Goal: Task Accomplishment & Management: Use online tool/utility

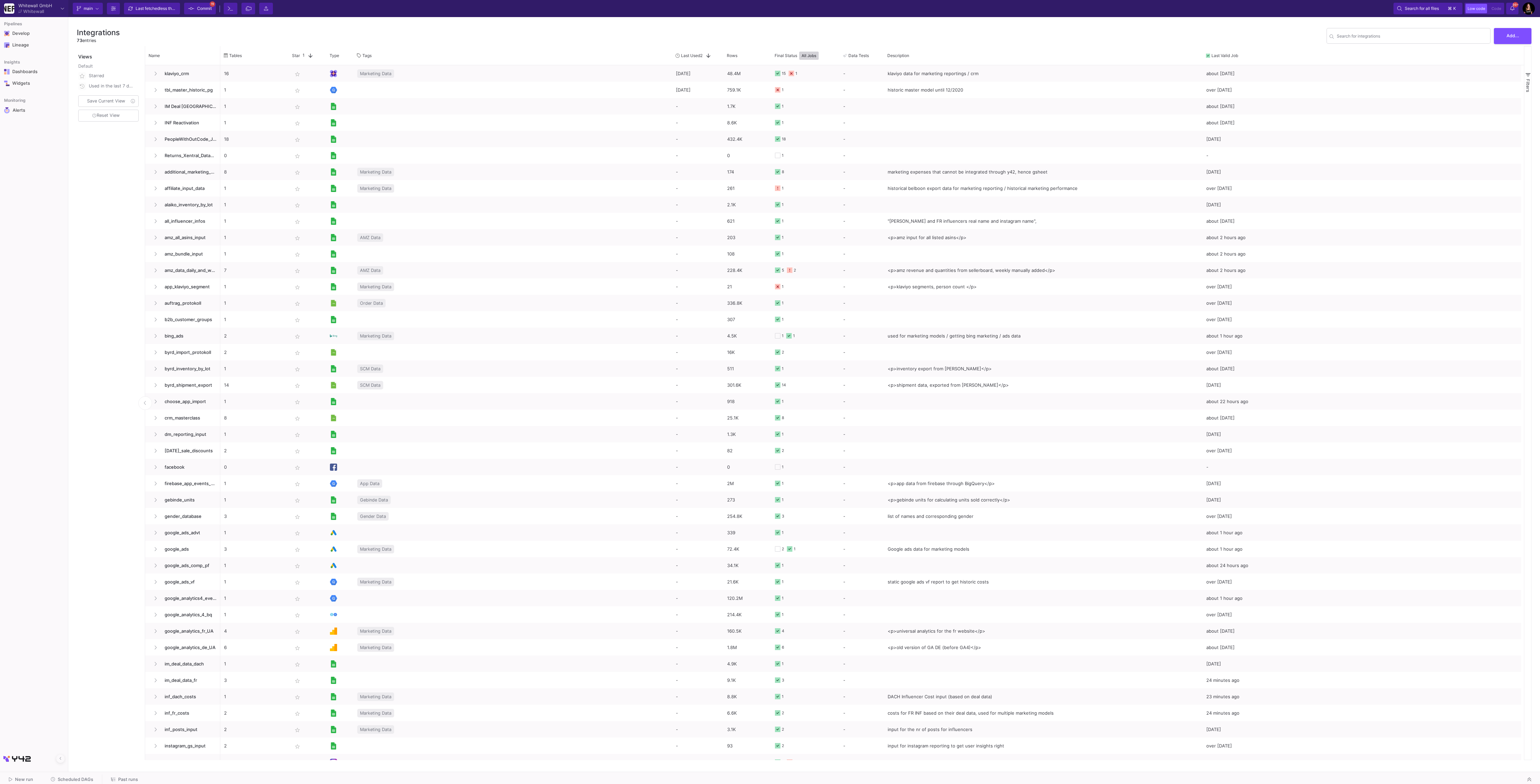
click at [1081, 14] on div "Current branch main Branch Options Last fetched less than a minute ago Commit 1…" at bounding box center [804, 9] width 1471 height 17
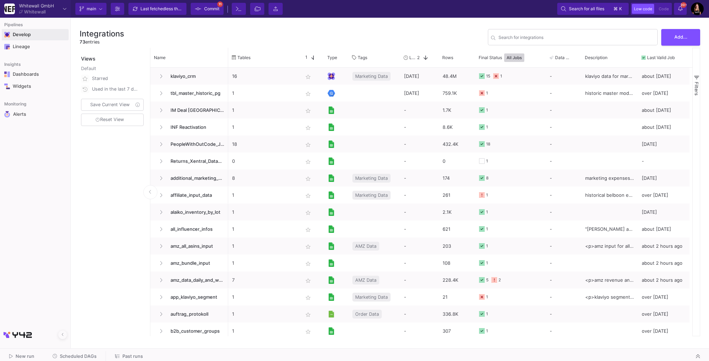
click at [32, 40] on div "Develop" at bounding box center [17, 34] width 31 height 11
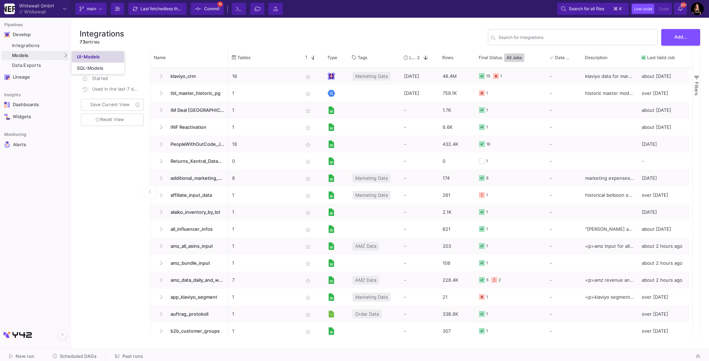
click at [97, 57] on div "UI-Models" at bounding box center [88, 57] width 23 height 6
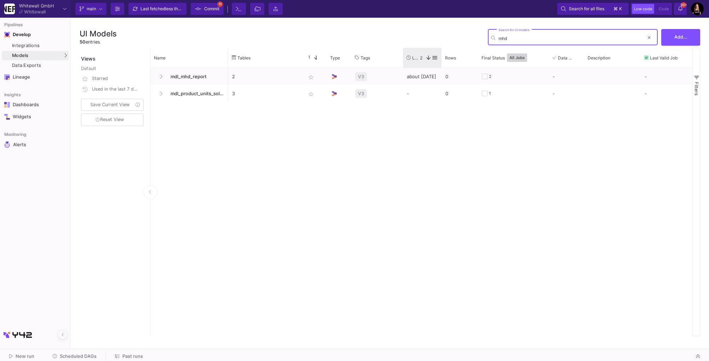
type input "mhd"
drag, startPoint x: 441, startPoint y: 59, endPoint x: 490, endPoint y: 59, distance: 49.2
click at [490, 59] on div "Tables Star 1 Type Tags" at bounding box center [466, 58] width 477 height 20
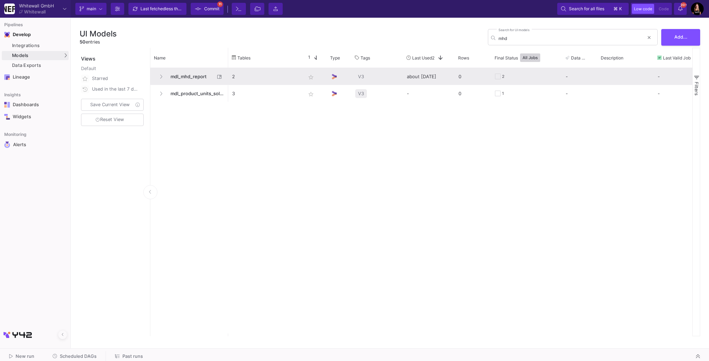
click at [183, 75] on span "mdl_mhd_report" at bounding box center [190, 76] width 48 height 17
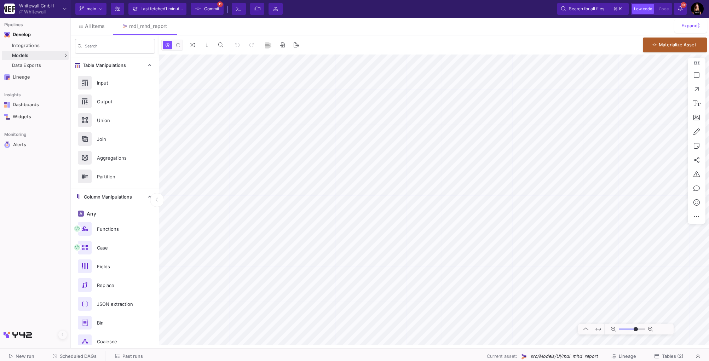
type input "-9"
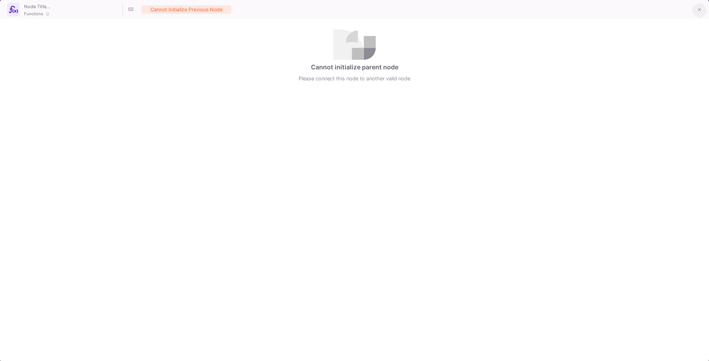
click at [699, 12] on icon at bounding box center [699, 9] width 3 height 5
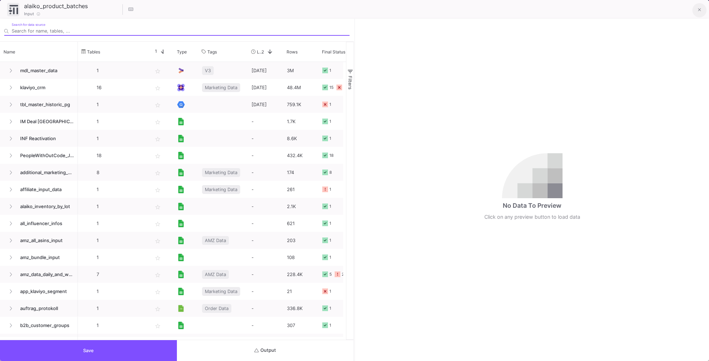
click at [699, 12] on fa-icon at bounding box center [699, 10] width 3 height 6
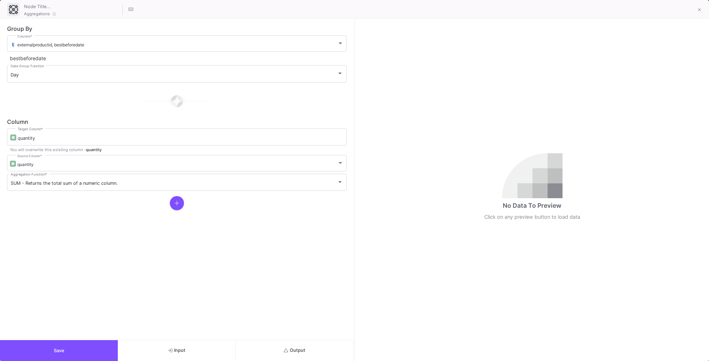
click at [63, 349] on span "Save" at bounding box center [59, 350] width 11 height 5
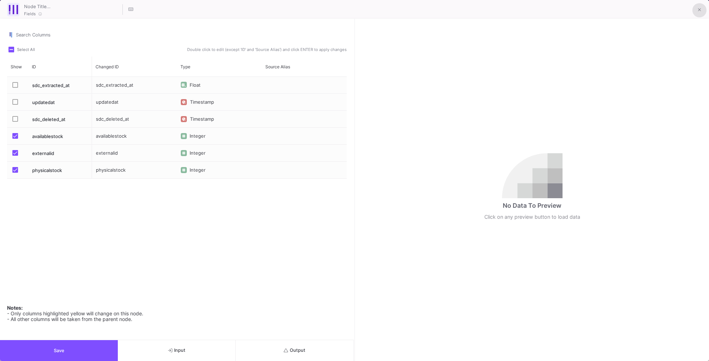
click at [699, 9] on icon at bounding box center [698, 9] width 3 height 3
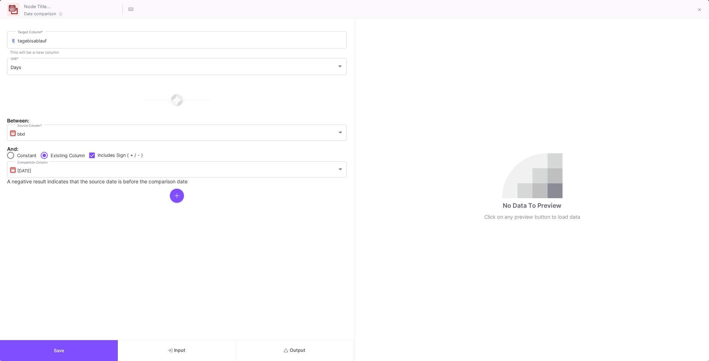
click at [63, 345] on button "Save" at bounding box center [59, 350] width 118 height 21
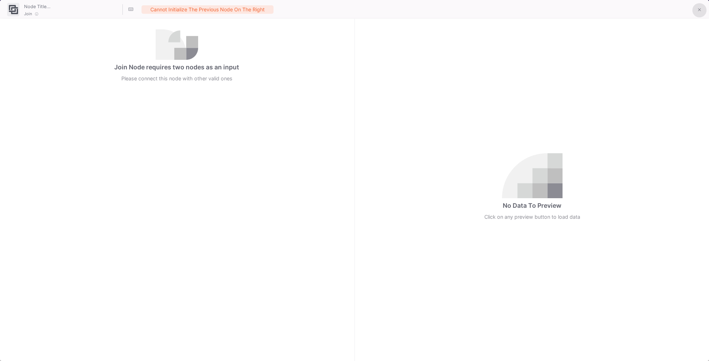
click at [699, 10] on icon at bounding box center [698, 9] width 3 height 3
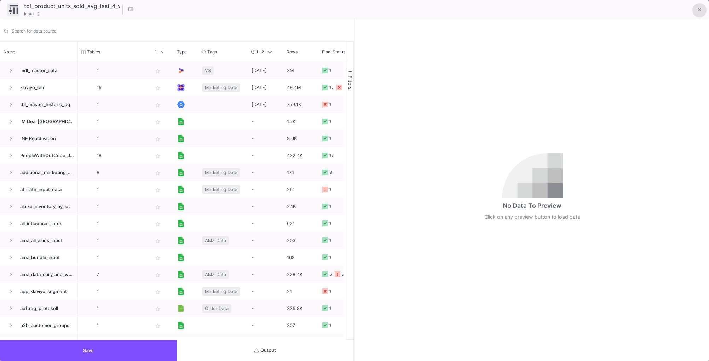
click at [698, 11] on icon at bounding box center [699, 9] width 3 height 5
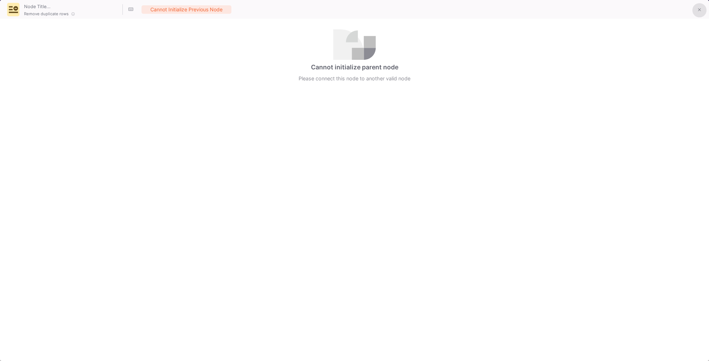
click at [699, 8] on icon at bounding box center [699, 9] width 3 height 5
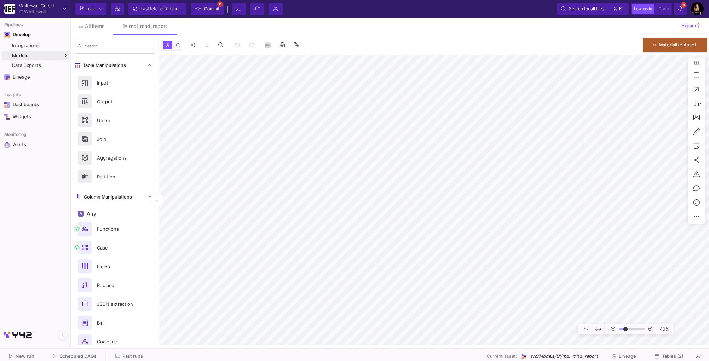
type input "-6"
click at [672, 357] on span "Tables (2)" at bounding box center [673, 355] width 22 height 5
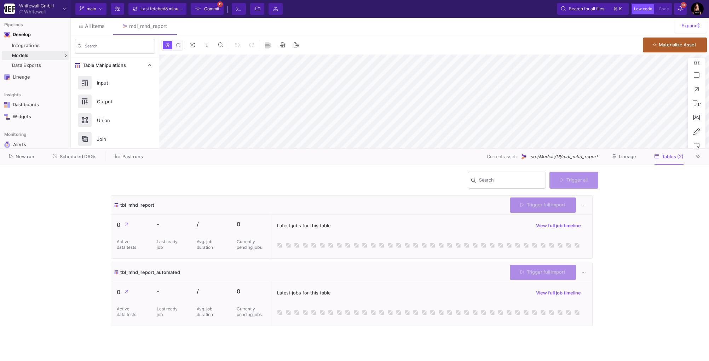
type input "-31"
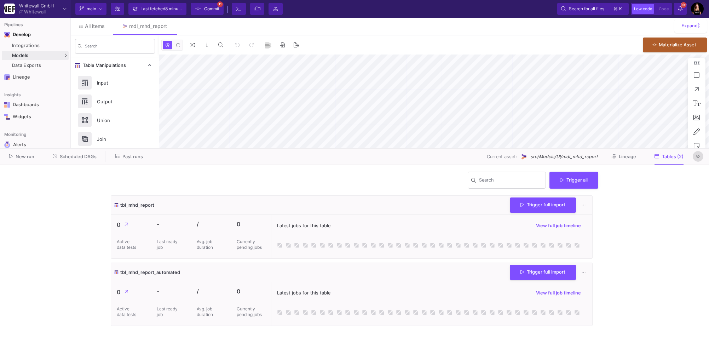
click at [697, 157] on icon at bounding box center [698, 157] width 4 height 4
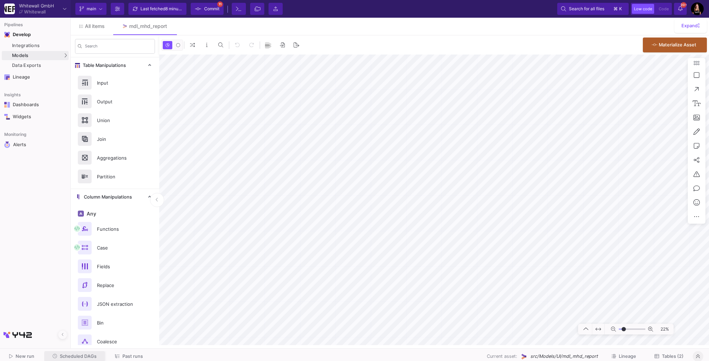
click at [70, 355] on span "Scheduled DAGs" at bounding box center [78, 355] width 37 height 5
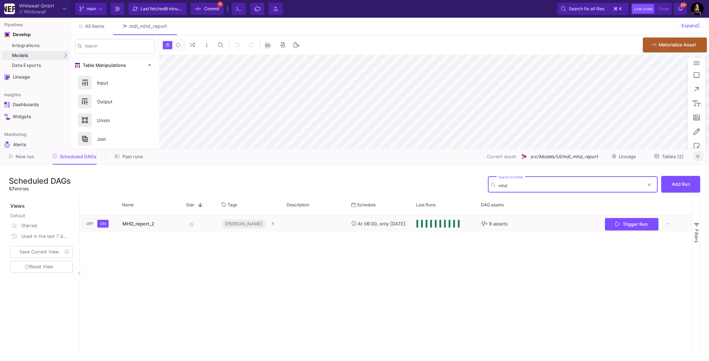
type input "mhd"
click at [697, 155] on icon at bounding box center [698, 156] width 4 height 5
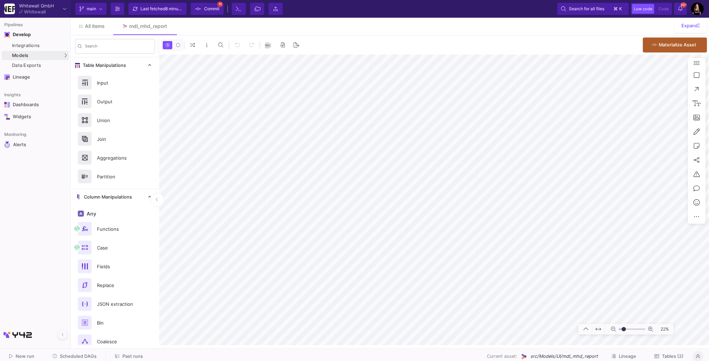
type input "-7"
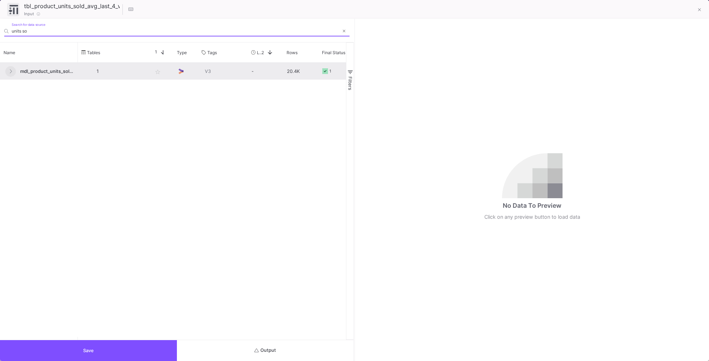
type input "units so"
click at [9, 70] on icon at bounding box center [10, 71] width 3 height 5
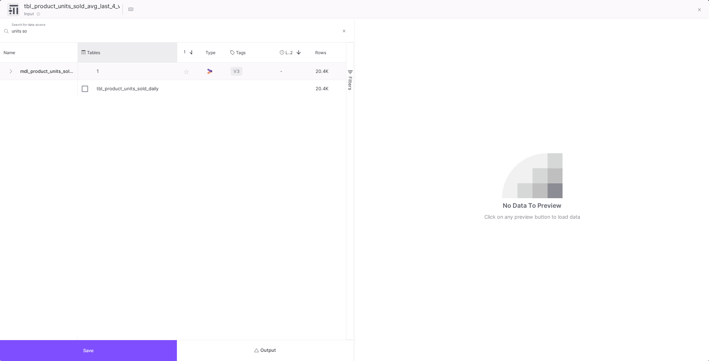
drag, startPoint x: 147, startPoint y: 46, endPoint x: 173, endPoint y: 39, distance: 27.3
click at [173, 39] on div "units so Search for data source Name Drag here to set column labels Name Tables…" at bounding box center [177, 179] width 354 height 321
click at [699, 8] on icon at bounding box center [699, 9] width 3 height 5
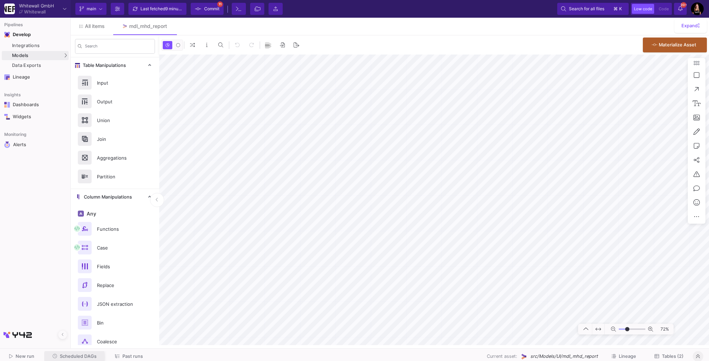
click at [73, 357] on span "Scheduled DAGs" at bounding box center [78, 355] width 37 height 5
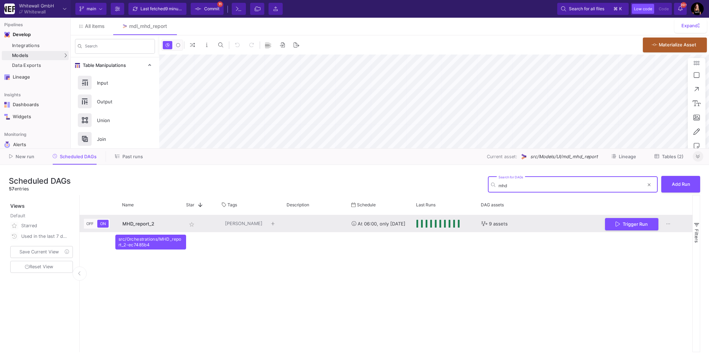
type input "mhd"
click at [143, 227] on div "MHD_report_2" at bounding box center [150, 223] width 56 height 17
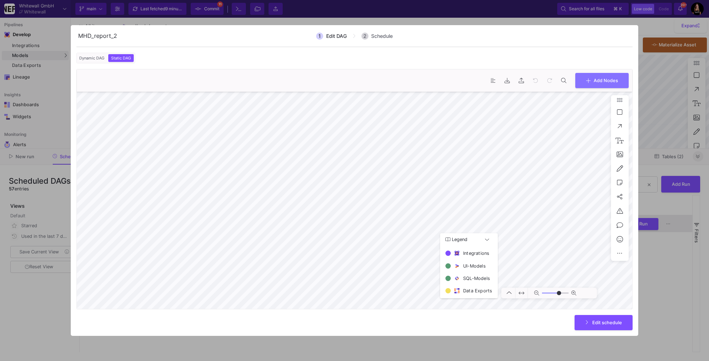
type input "0"
click at [513, 18] on div at bounding box center [354, 180] width 709 height 361
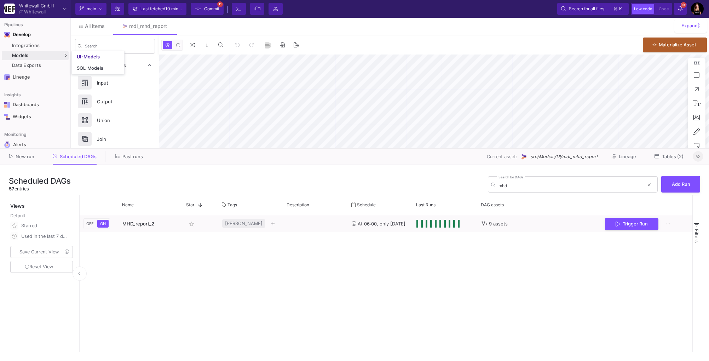
click at [33, 56] on div "Models" at bounding box center [35, 55] width 67 height 9
click at [92, 55] on div "UI-Models" at bounding box center [88, 57] width 23 height 6
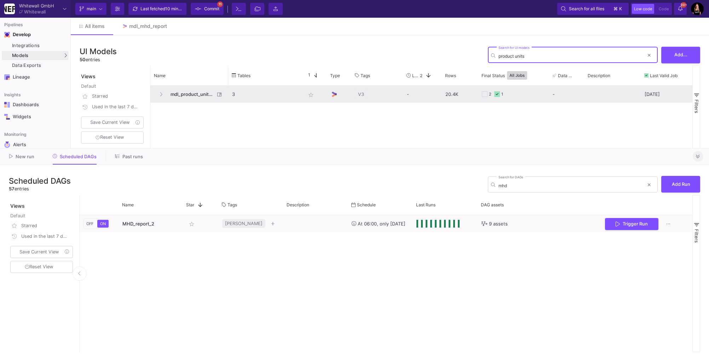
type input "product units"
click at [194, 97] on span "mdl_product_units_sold_SC_master" at bounding box center [190, 94] width 48 height 17
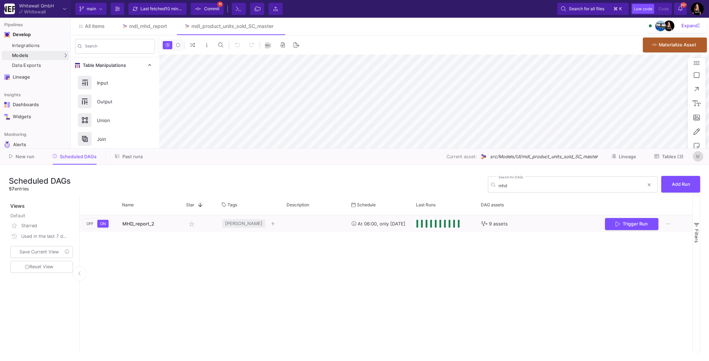
click at [697, 157] on icon at bounding box center [698, 156] width 4 height 5
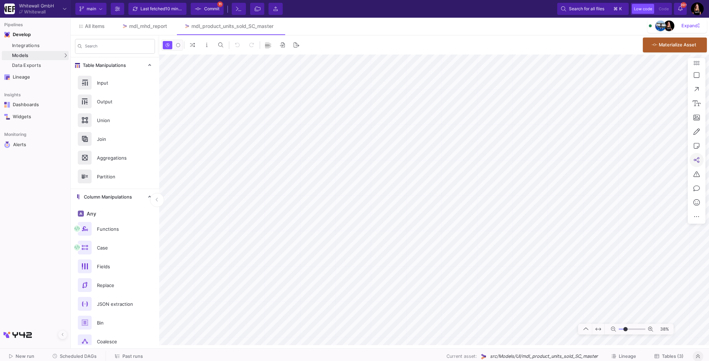
type input "-1"
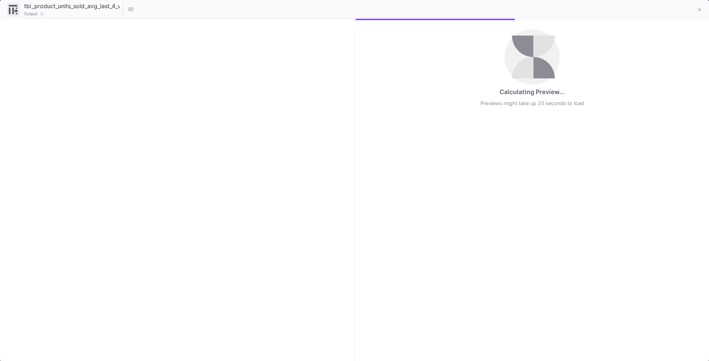
checkbox input "true"
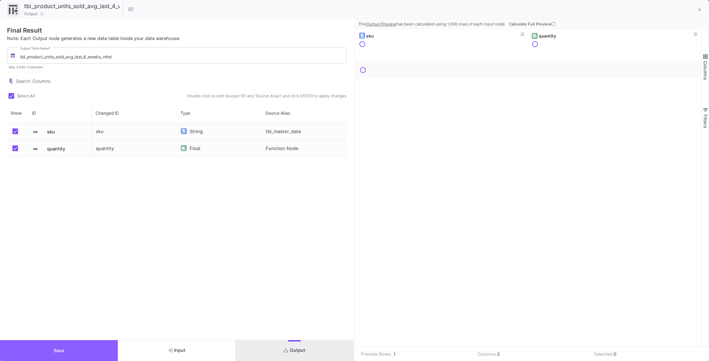
click at [92, 344] on button "Save" at bounding box center [59, 350] width 118 height 21
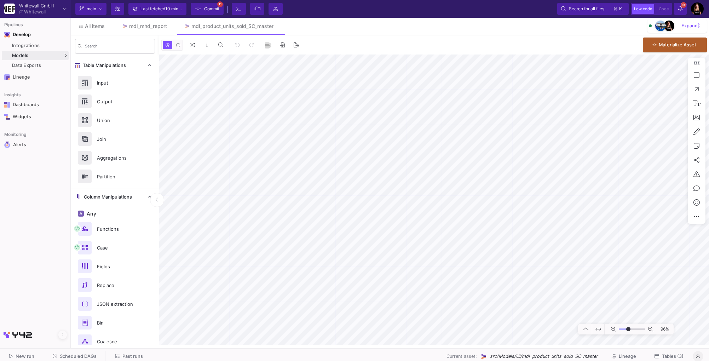
click at [663, 353] on span "Tables (3)" at bounding box center [673, 355] width 22 height 5
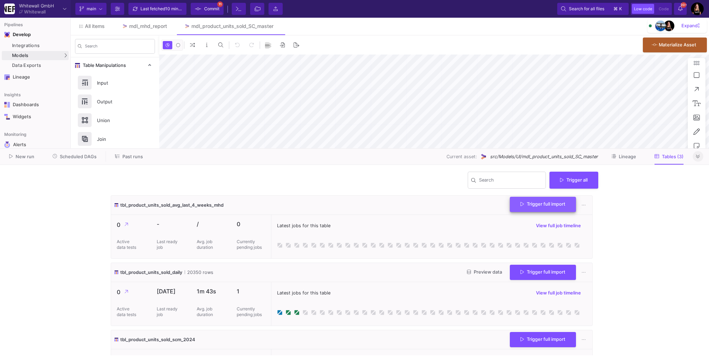
click at [523, 206] on span "Trigger full import" at bounding box center [542, 203] width 45 height 5
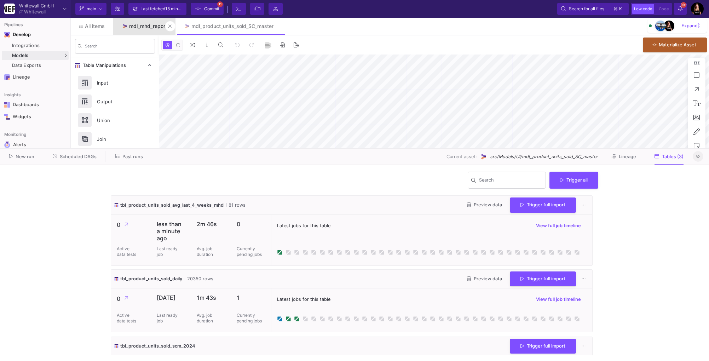
click at [143, 26] on div "mdl_mhd_report" at bounding box center [148, 26] width 38 height 6
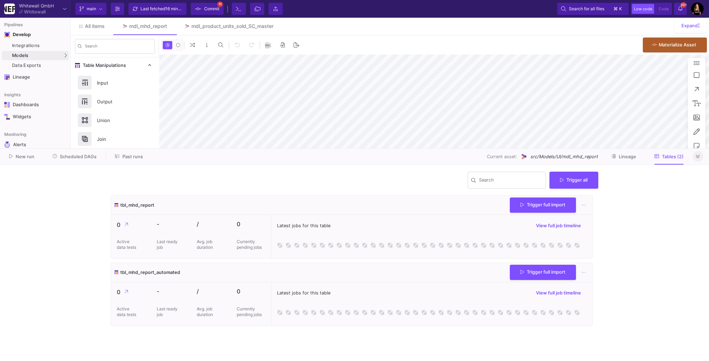
click at [696, 158] on icon at bounding box center [698, 156] width 4 height 5
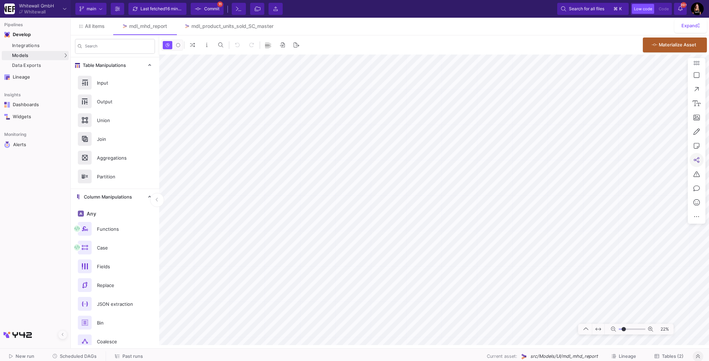
type input "-6"
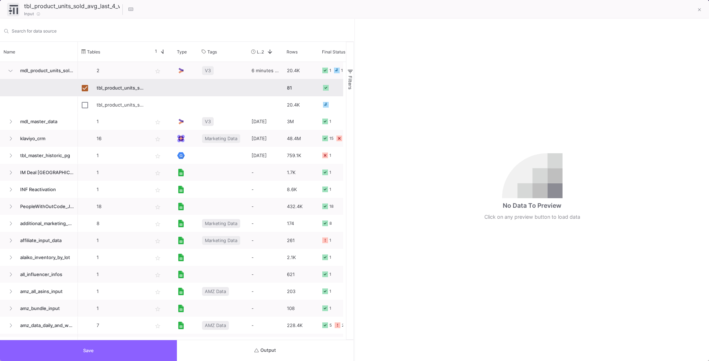
click at [113, 351] on button "Save" at bounding box center [88, 350] width 177 height 21
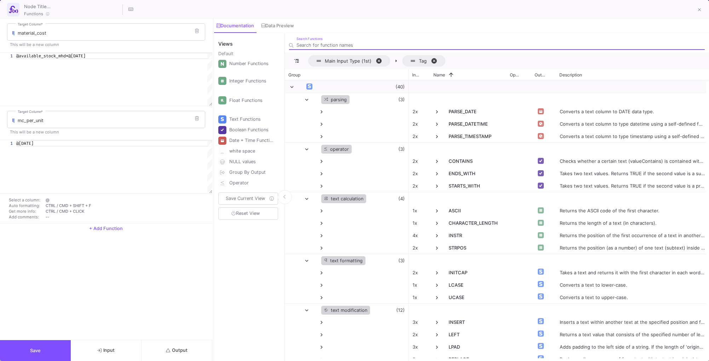
click at [79, 56] on span "@available_stock_mhd*@[DATE]" at bounding box center [50, 56] width 69 height 6
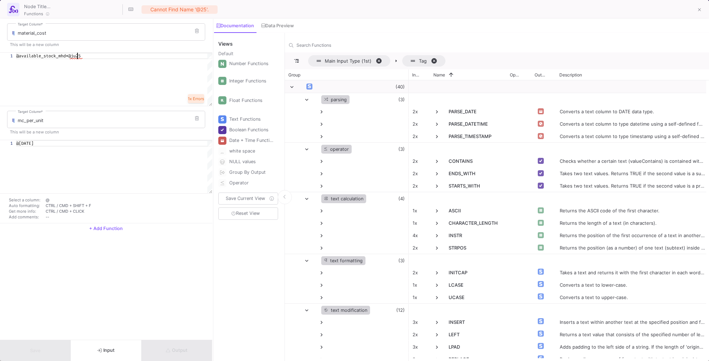
scroll to position [0, 63]
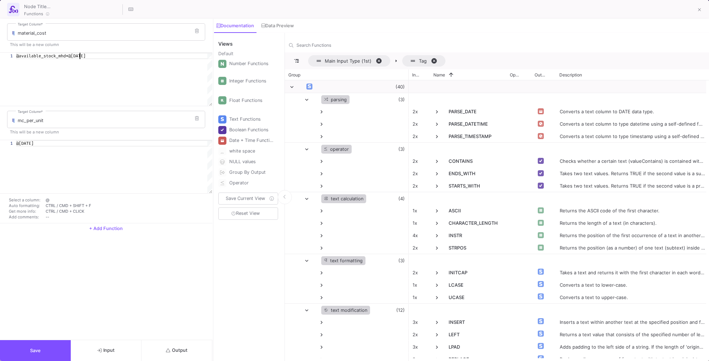
type textarea "@available_stock_mhd*@[DATE]"
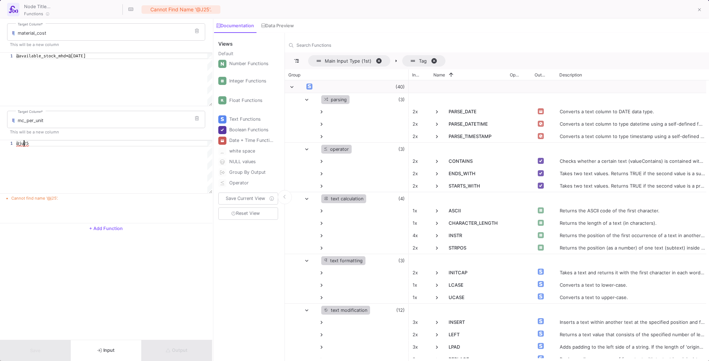
scroll to position [0, 10]
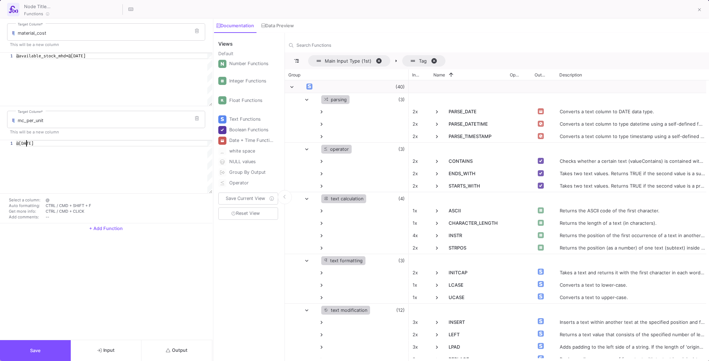
type textarea "@[DATE]"
click at [23, 347] on button "Save" at bounding box center [35, 350] width 71 height 21
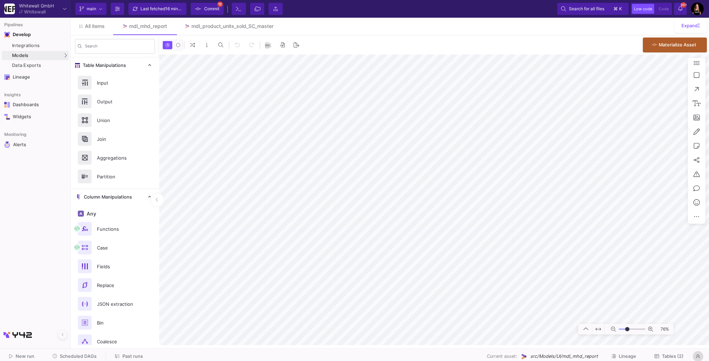
click at [698, 358] on icon at bounding box center [698, 356] width 4 height 5
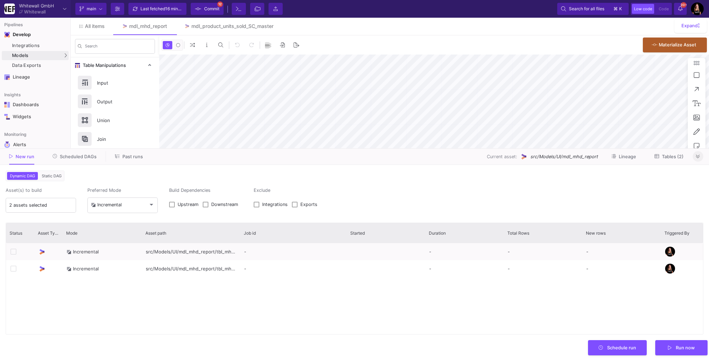
click at [667, 157] on span "Tables (2)" at bounding box center [673, 156] width 22 height 5
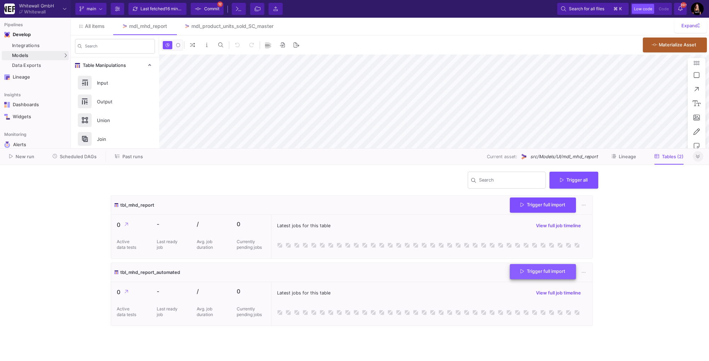
click at [550, 272] on span "Trigger full import" at bounding box center [542, 270] width 45 height 5
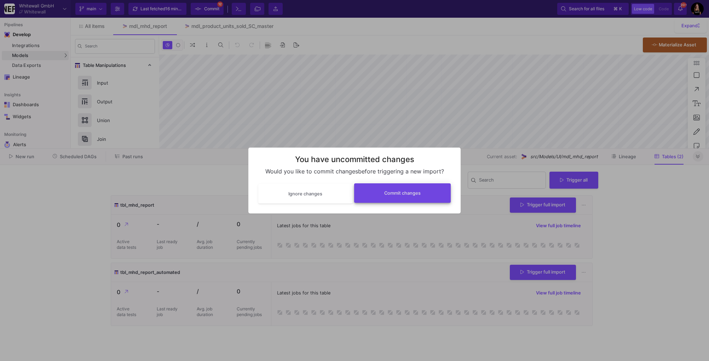
click at [393, 194] on span "Commit changes" at bounding box center [402, 192] width 36 height 5
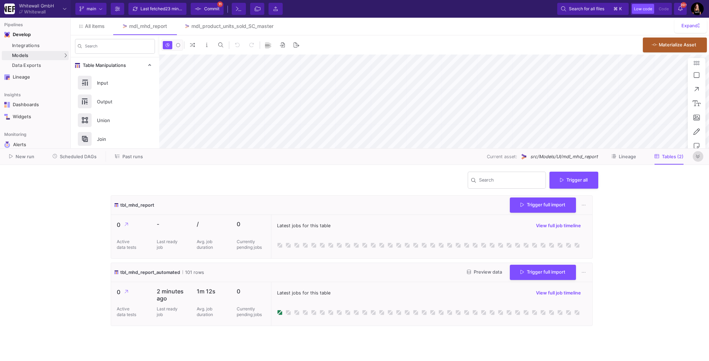
click at [699, 156] on icon at bounding box center [698, 156] width 4 height 5
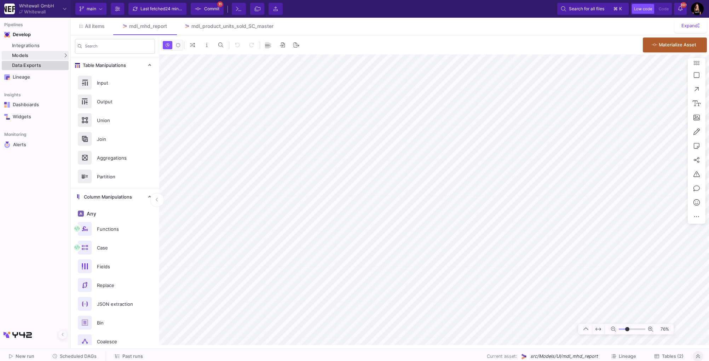
click at [19, 69] on link "Data Exports" at bounding box center [35, 65] width 67 height 9
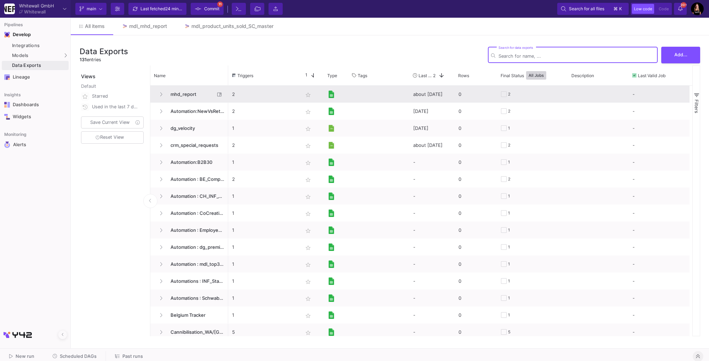
click at [188, 93] on span "mhd_report" at bounding box center [190, 94] width 48 height 17
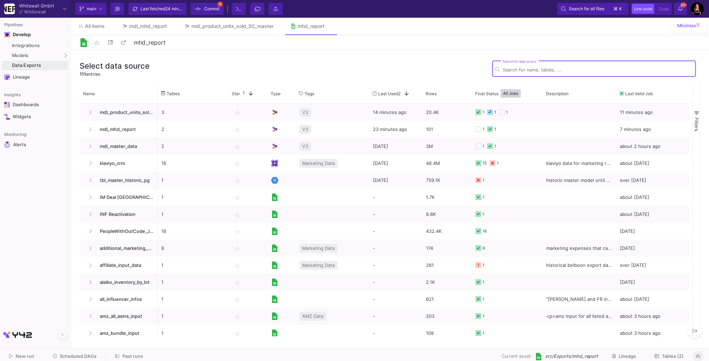
click at [75, 355] on span "Scheduled DAGs" at bounding box center [78, 355] width 37 height 5
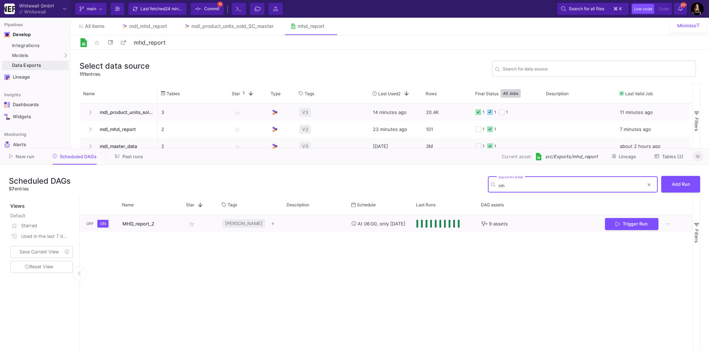
type input "mh"
click at [229, 51] on div "Select data source 111 entries Search for data source Name Drag here to set col…" at bounding box center [390, 197] width 638 height 295
click at [698, 158] on icon at bounding box center [698, 156] width 4 height 5
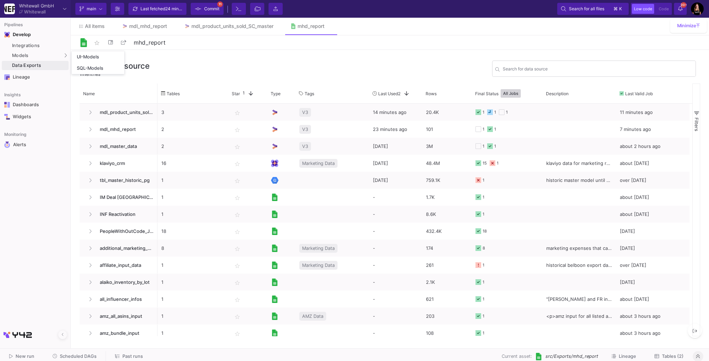
click at [44, 65] on div "Data Exports" at bounding box center [39, 66] width 55 height 6
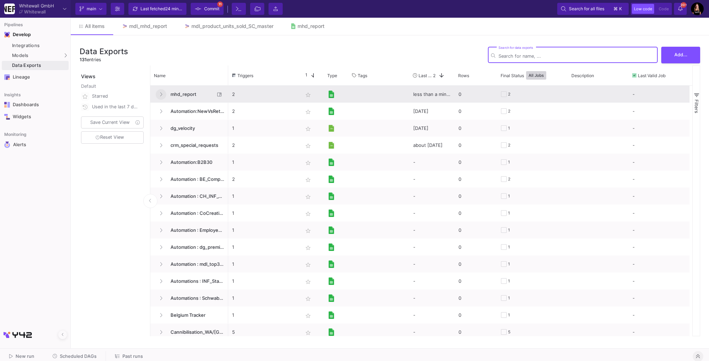
click at [159, 93] on button "Press SPACE to select this row." at bounding box center [161, 94] width 11 height 11
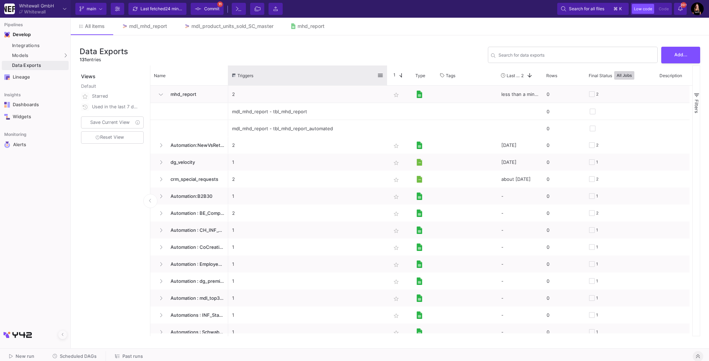
drag, startPoint x: 297, startPoint y: 70, endPoint x: 384, endPoint y: 71, distance: 86.3
click at [386, 71] on div at bounding box center [387, 75] width 3 height 20
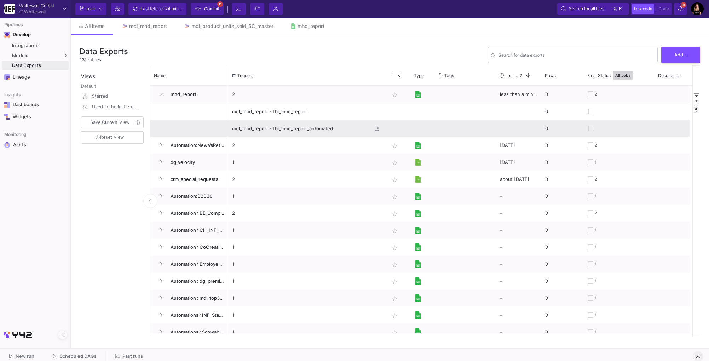
click at [318, 124] on div "mdl_mhd_report - tbl_mhd_report_automated" at bounding box center [302, 128] width 140 height 17
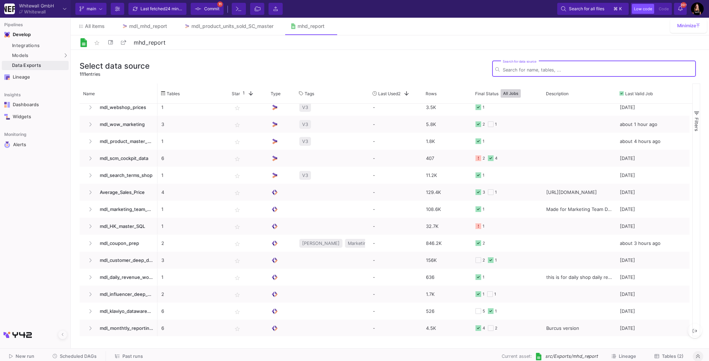
click at [670, 357] on span "Tables (2)" at bounding box center [673, 355] width 22 height 5
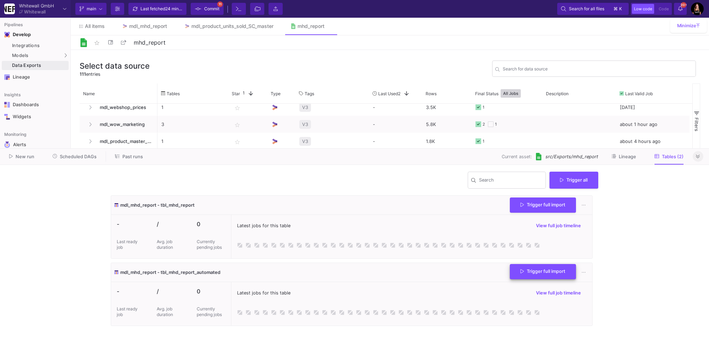
click at [531, 273] on span "Trigger full import" at bounding box center [542, 270] width 45 height 5
